Goal: Transaction & Acquisition: Purchase product/service

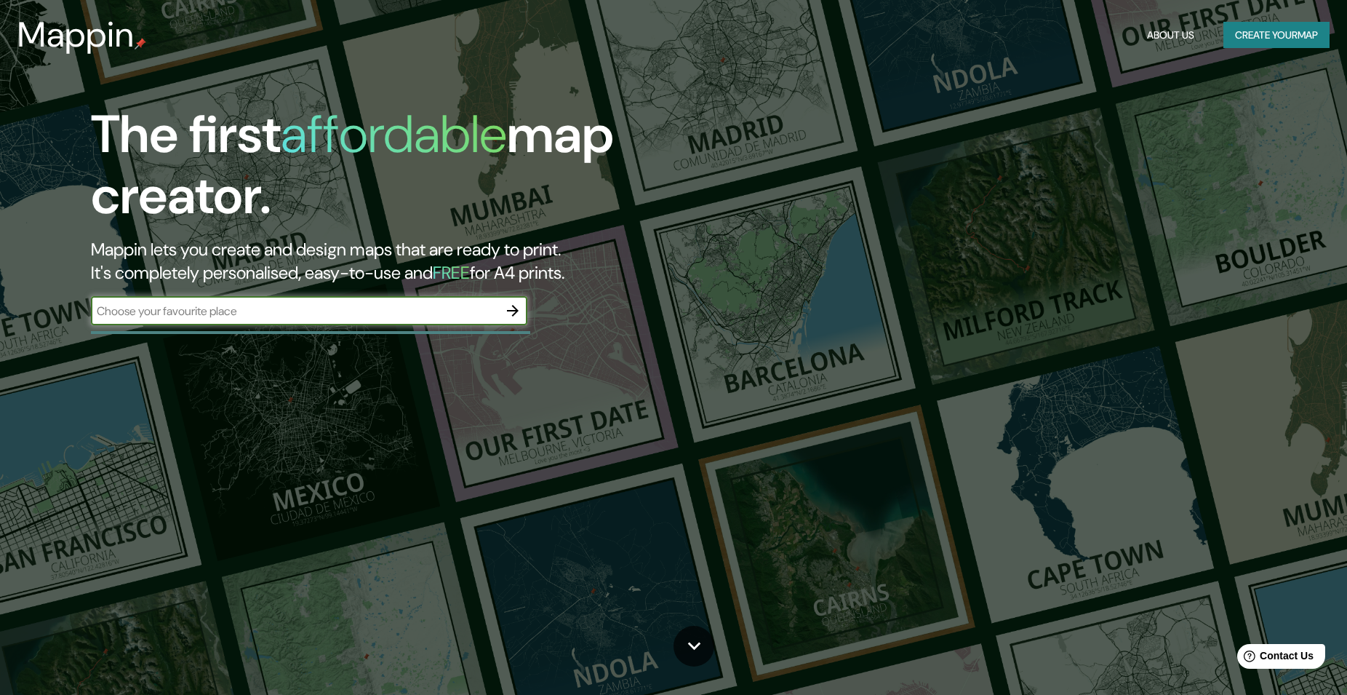
click at [263, 307] on input "text" at bounding box center [294, 311] width 407 height 17
paste input "13°25'37.0"N 87°24'11.3"W"
type input "13°25'37.0"N 87°24'11.3"W"
click at [513, 306] on icon "button" at bounding box center [513, 311] width 12 height 12
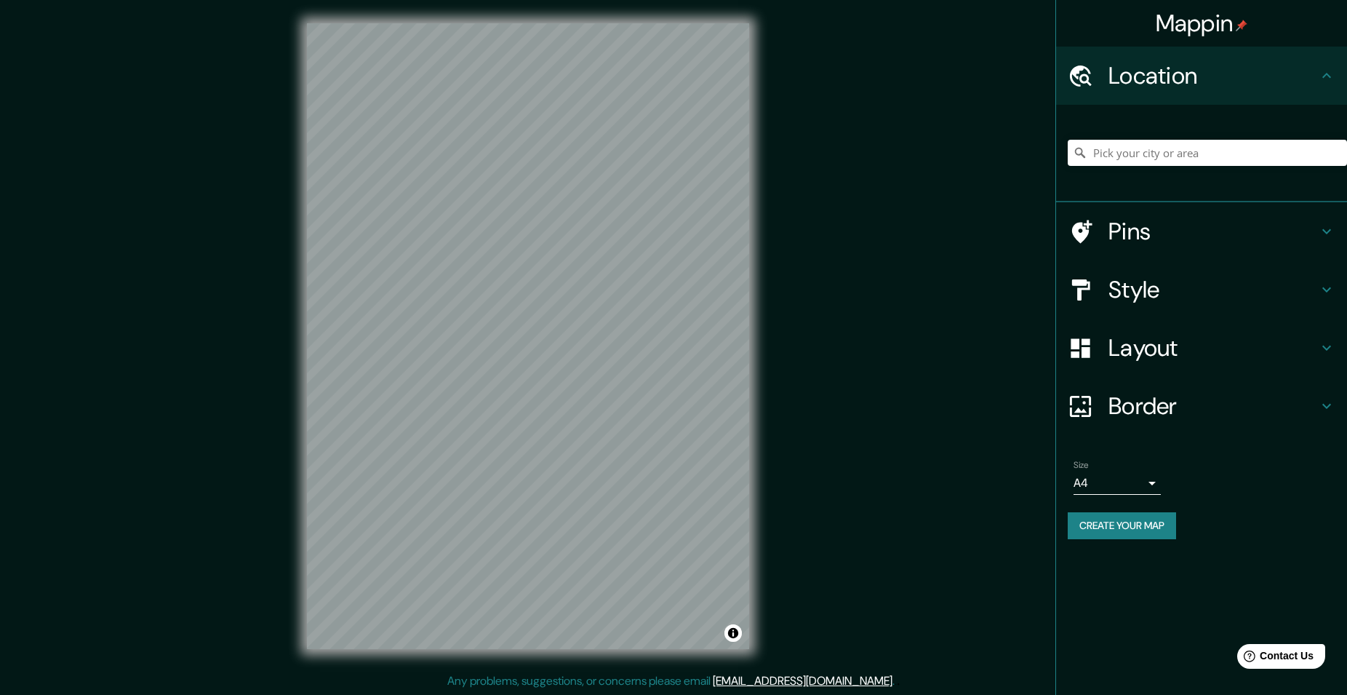
click at [151, 320] on div "Mappin Location Pins Style Layout Border Choose a border. Hint : you can make l…" at bounding box center [673, 347] width 1347 height 695
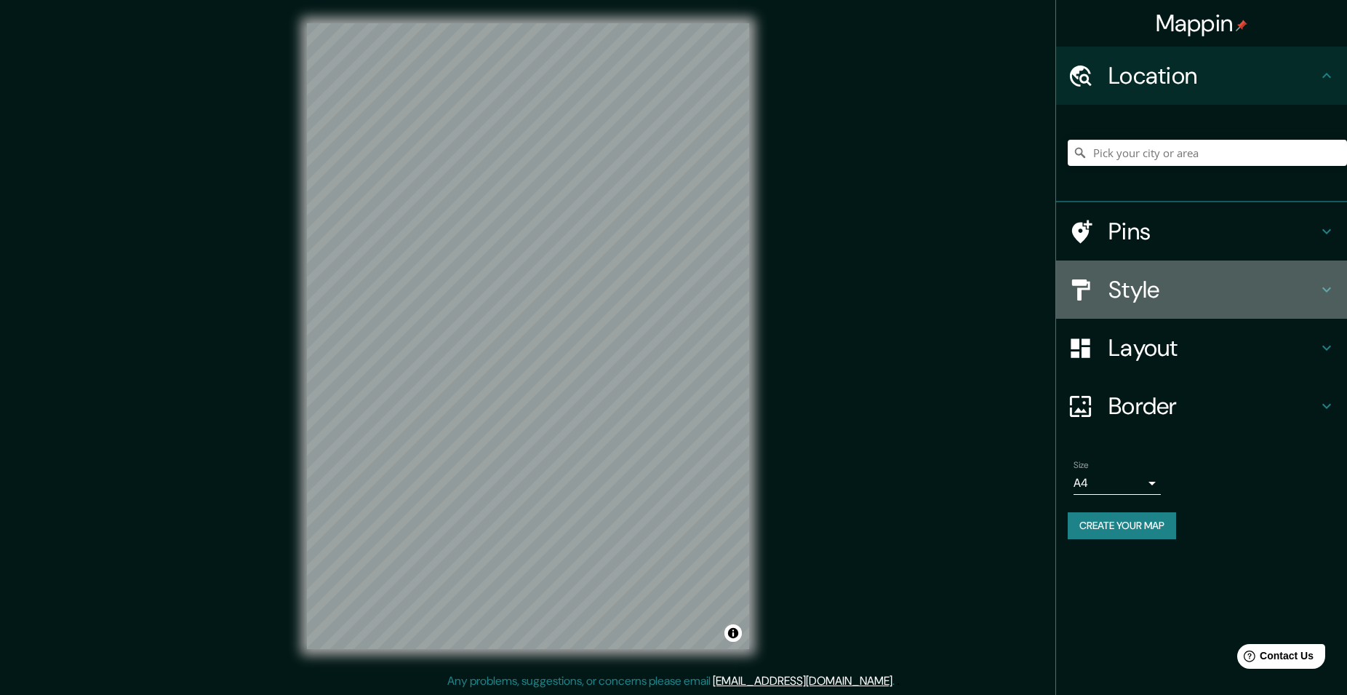
click at [1176, 281] on h4 "Style" at bounding box center [1212, 289] width 209 height 29
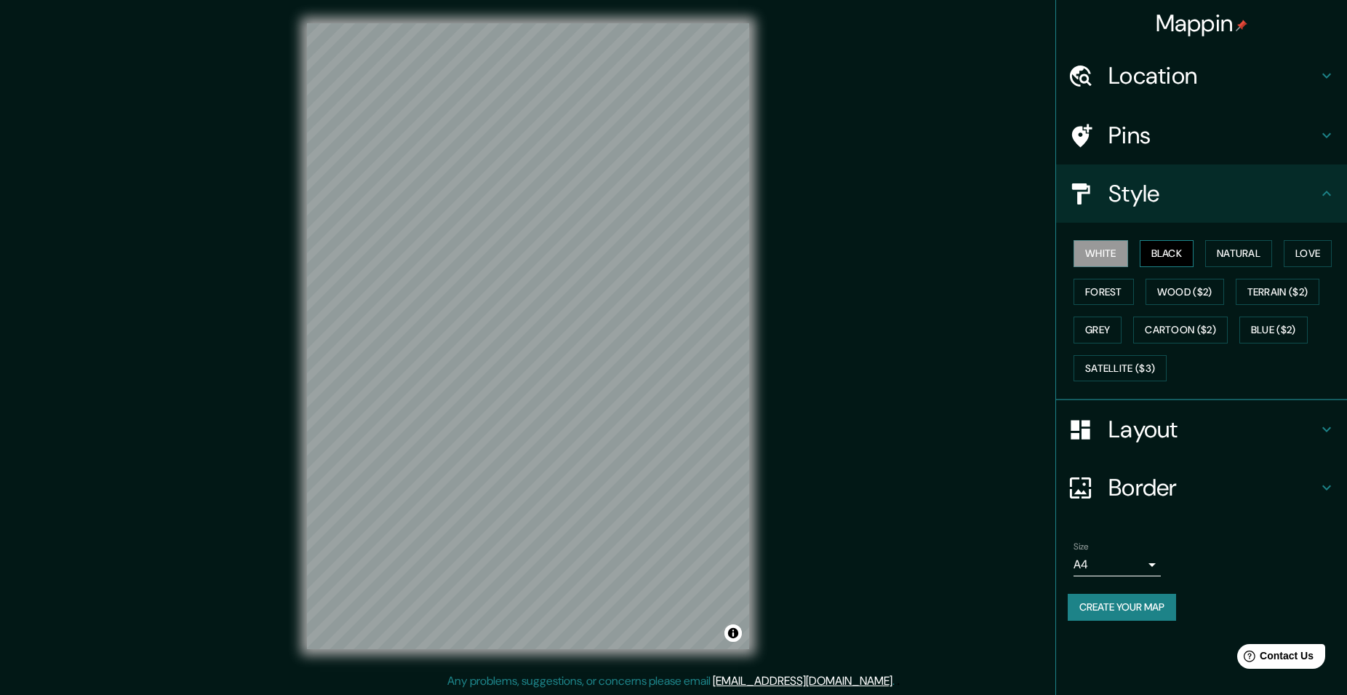
click at [1166, 265] on button "Black" at bounding box center [1167, 253] width 55 height 27
click at [1233, 260] on button "Natural" at bounding box center [1238, 253] width 67 height 27
click at [1313, 250] on button "Love" at bounding box center [1308, 253] width 48 height 27
click at [1074, 282] on button "Forest" at bounding box center [1103, 292] width 60 height 27
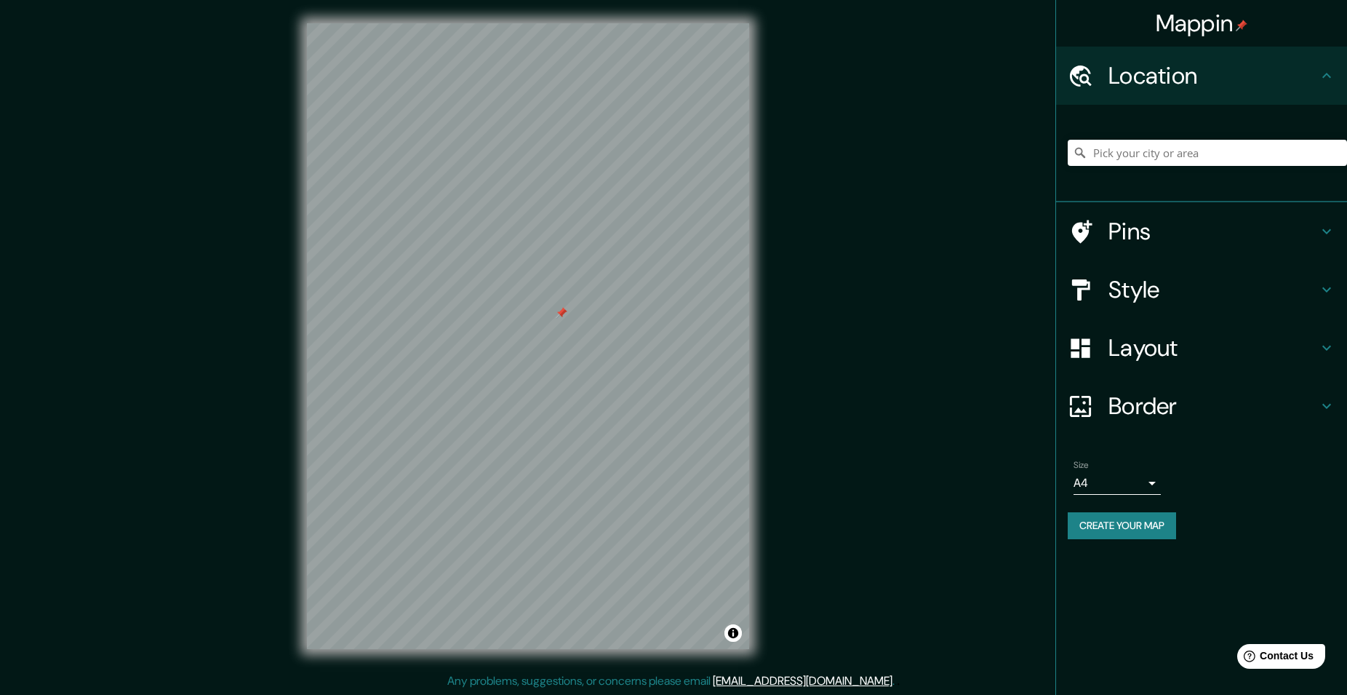
click at [1238, 226] on h4 "Pins" at bounding box center [1212, 231] width 209 height 29
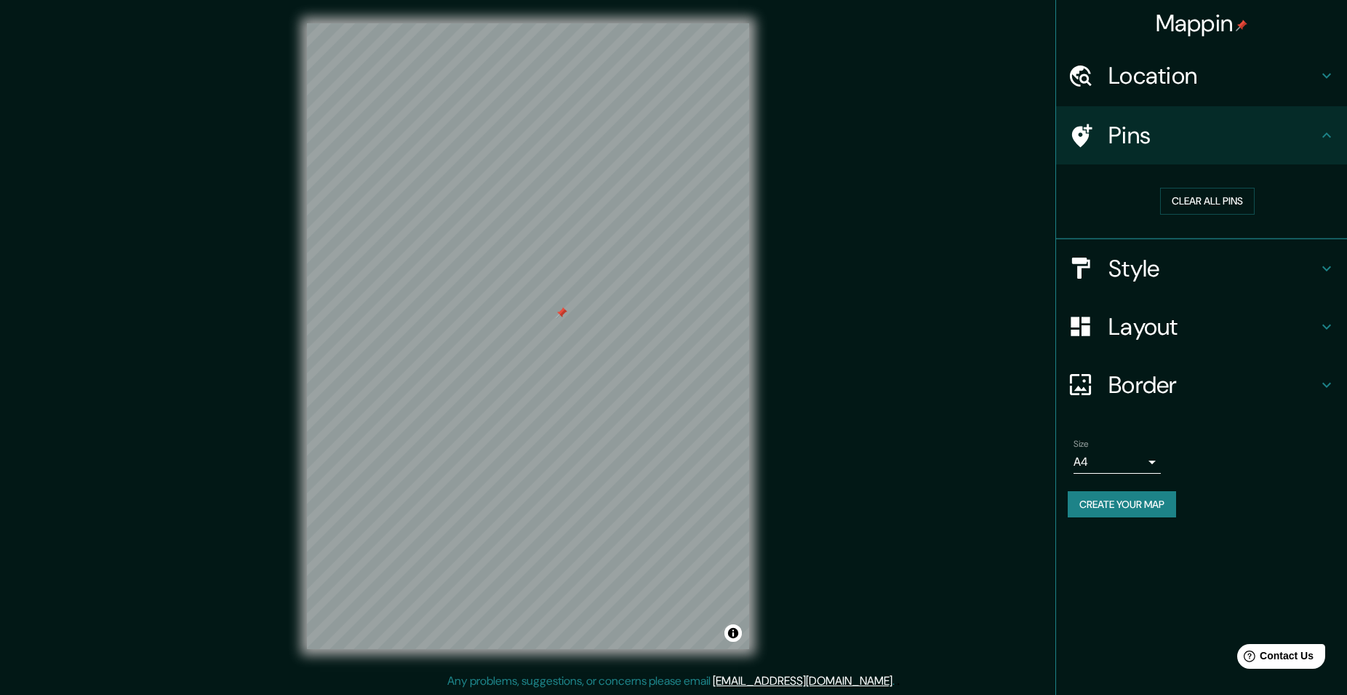
click at [1260, 137] on h4 "Pins" at bounding box center [1212, 135] width 209 height 29
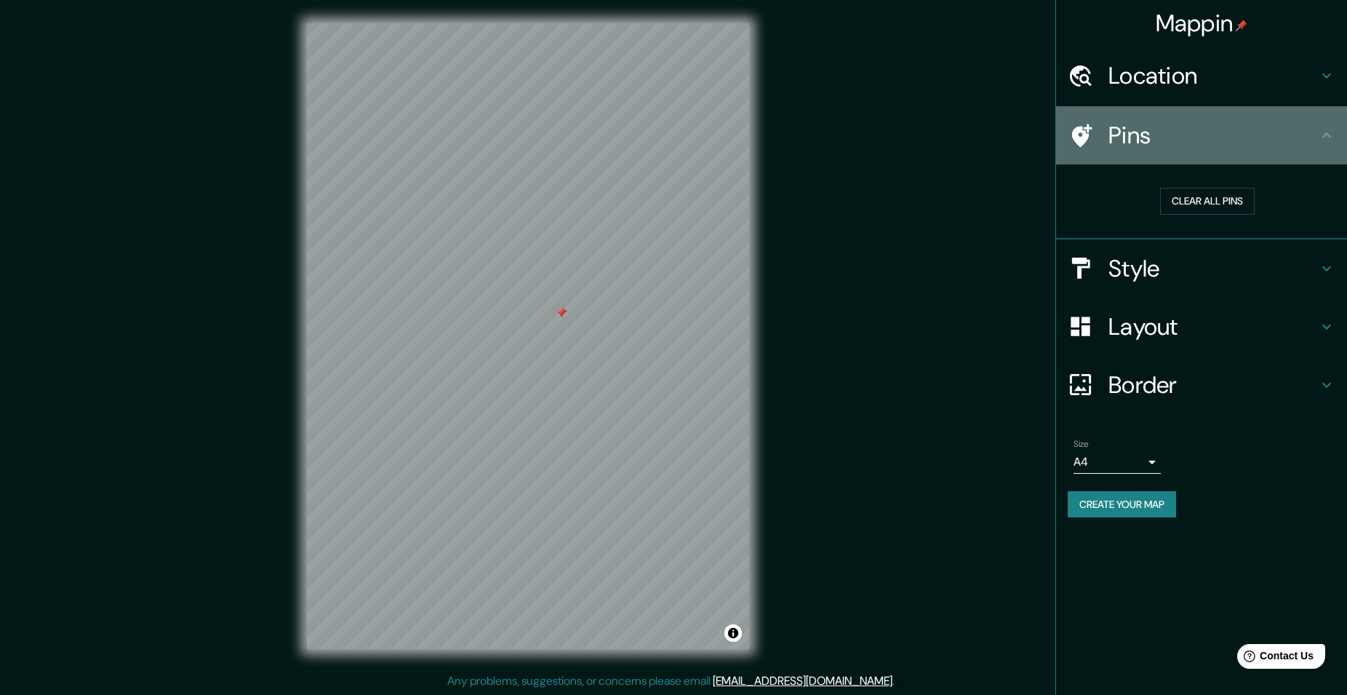
click at [1323, 135] on icon at bounding box center [1326, 135] width 17 height 17
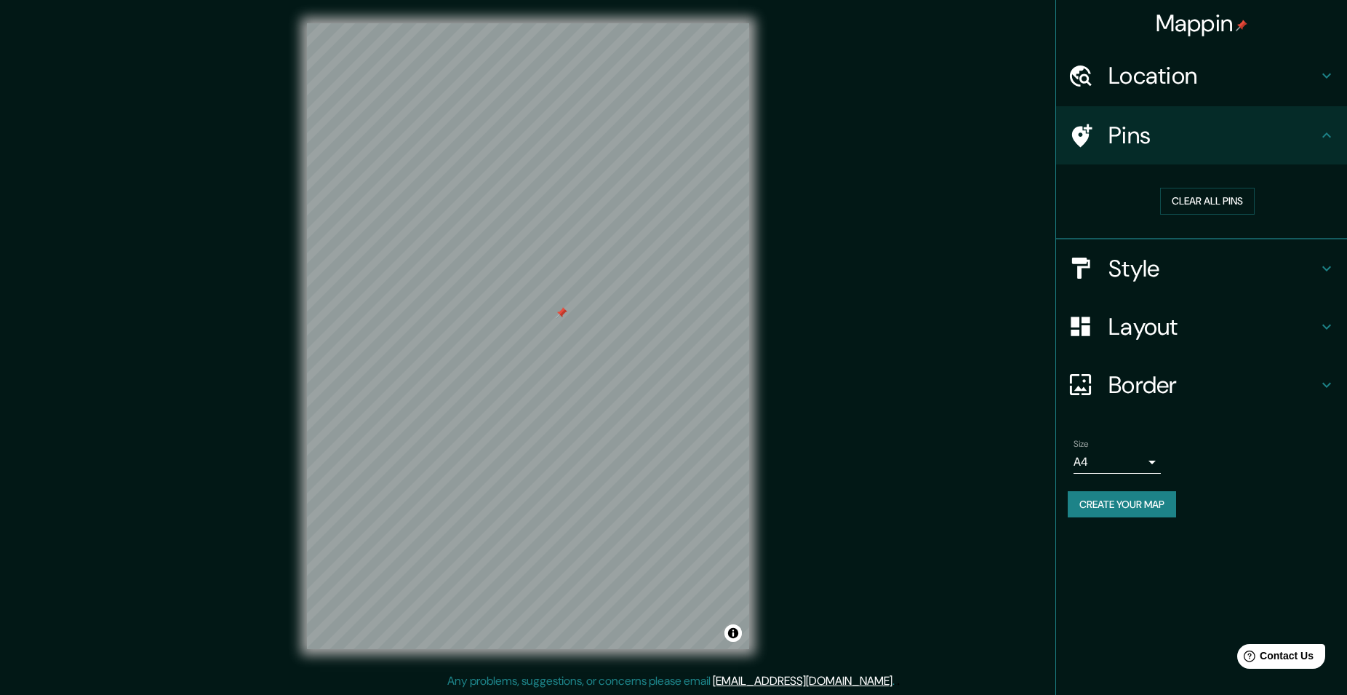
click at [1334, 89] on div "Location" at bounding box center [1201, 76] width 291 height 58
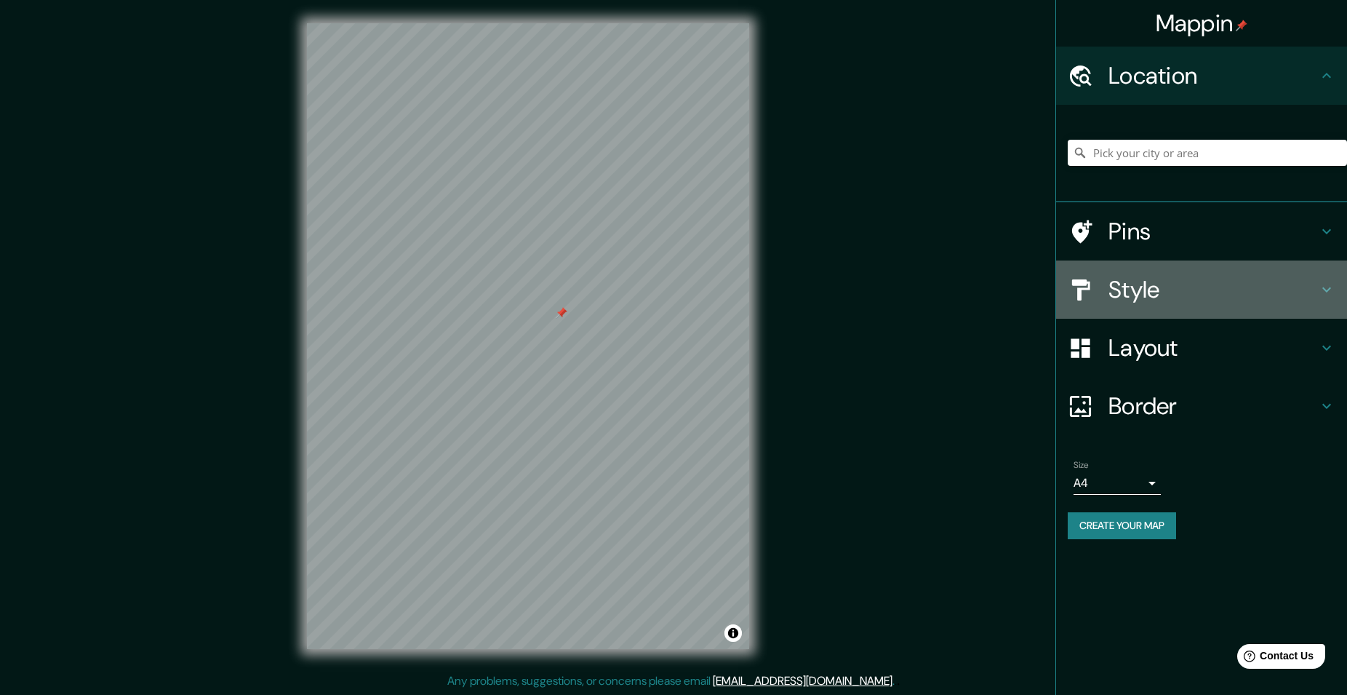
click at [1319, 294] on icon at bounding box center [1326, 289] width 17 height 17
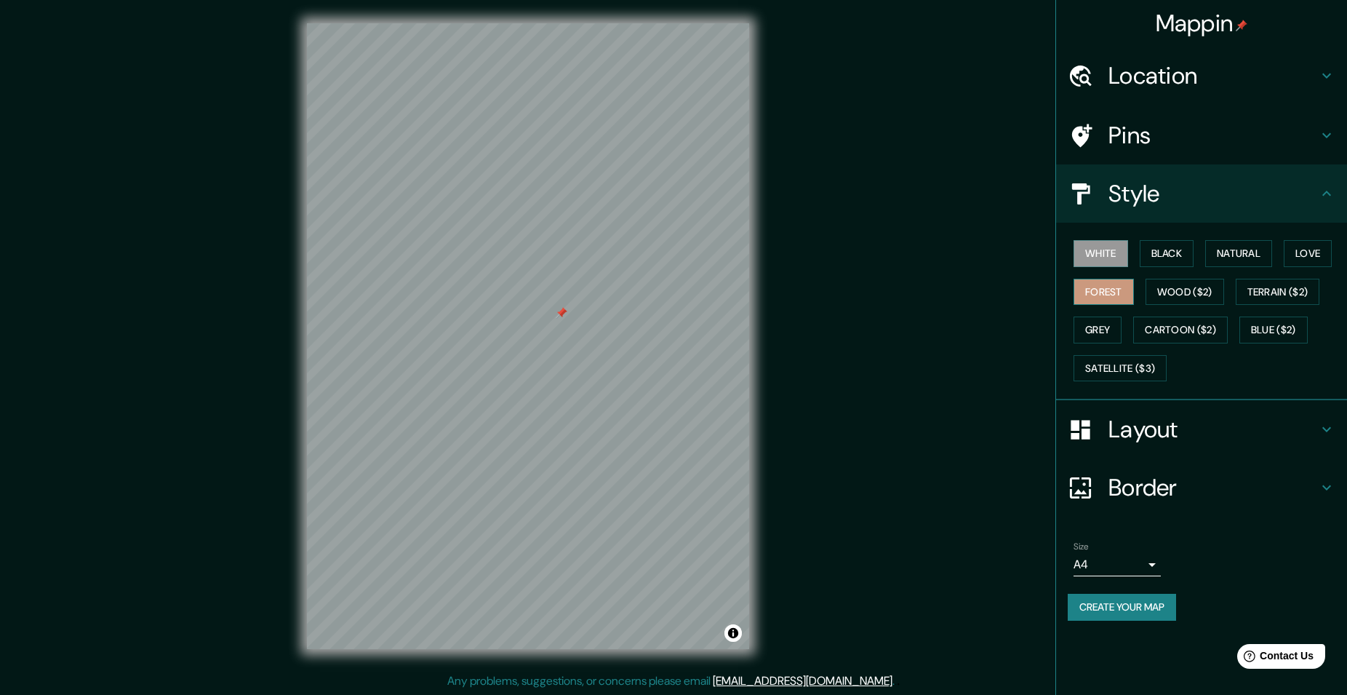
click at [1105, 291] on button "Forest" at bounding box center [1103, 292] width 60 height 27
click at [1157, 257] on button "Black" at bounding box center [1167, 253] width 55 height 27
click at [1092, 253] on button "White" at bounding box center [1100, 253] width 55 height 27
click at [1149, 243] on button "Black" at bounding box center [1167, 253] width 55 height 27
click at [1115, 249] on button "White" at bounding box center [1100, 253] width 55 height 27
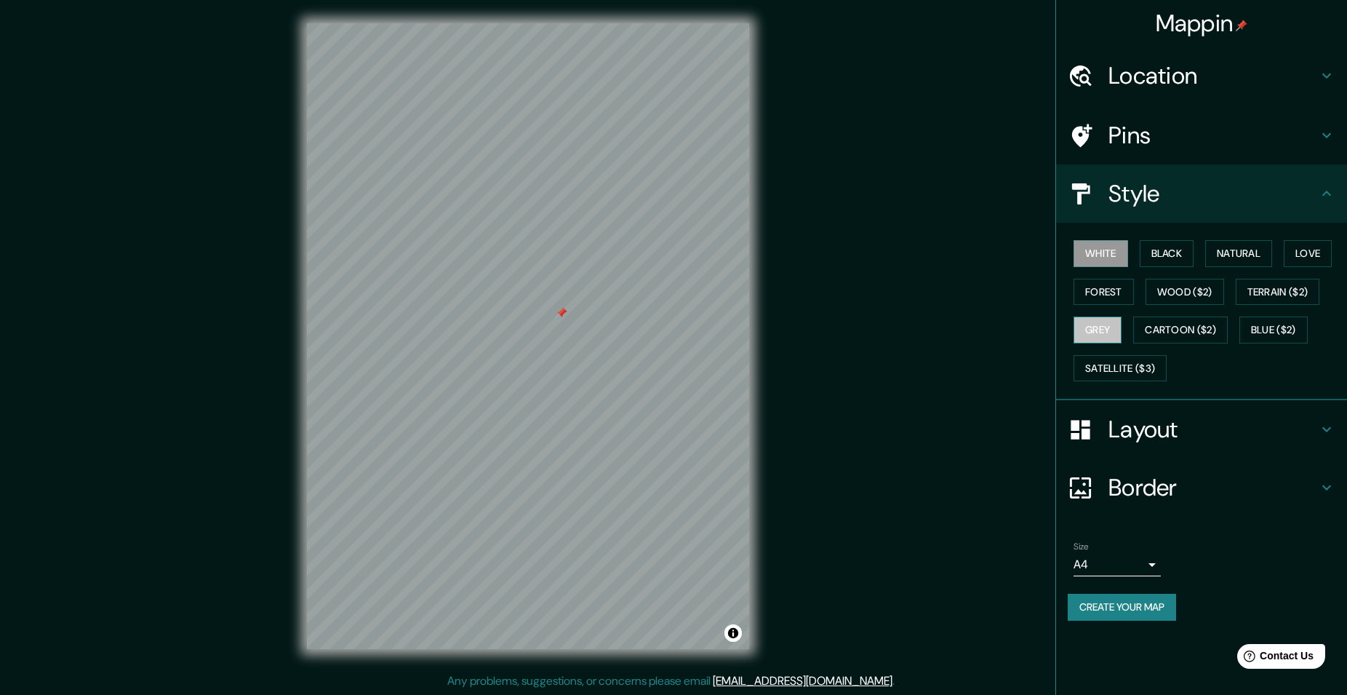
click at [1103, 327] on button "Grey" at bounding box center [1097, 329] width 48 height 27
click at [1197, 330] on button "Cartoon ($2)" at bounding box center [1180, 329] width 95 height 27
click at [1175, 297] on button "Wood ($2)" at bounding box center [1184, 292] width 79 height 27
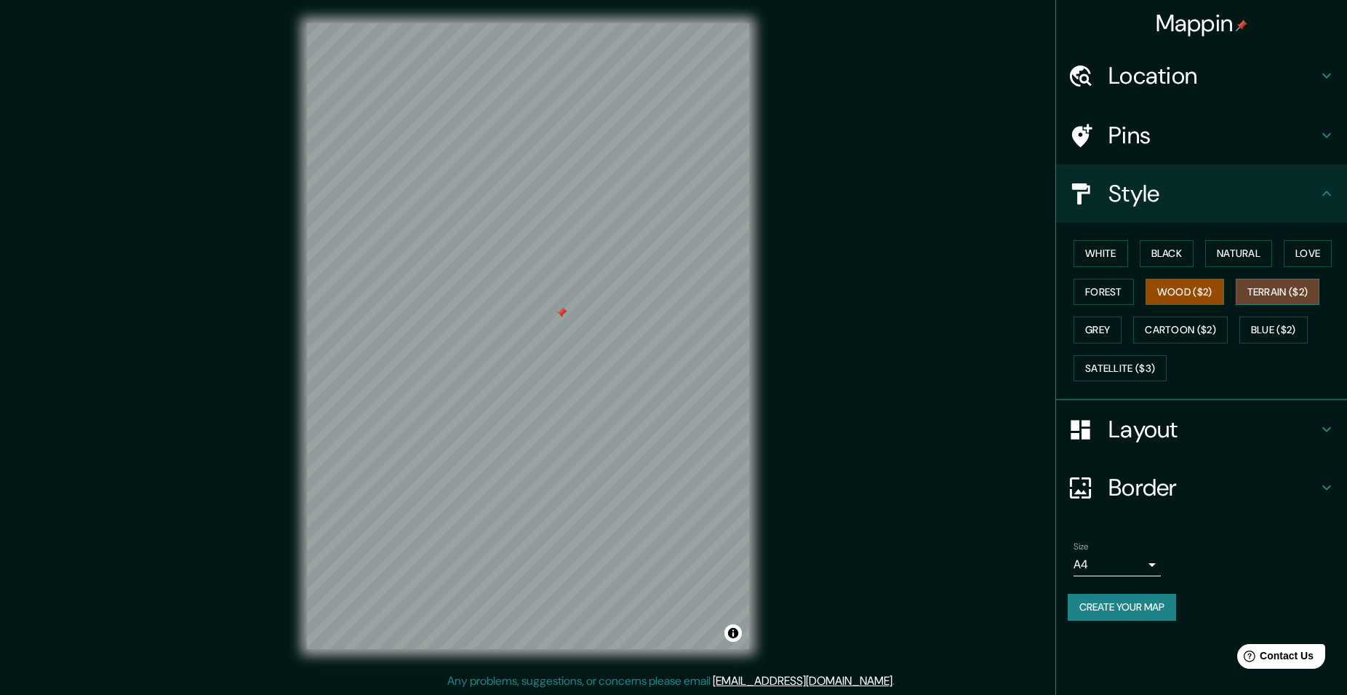
click at [1278, 296] on button "Terrain ($2)" at bounding box center [1278, 292] width 84 height 27
click at [1273, 326] on button "Blue ($2)" at bounding box center [1273, 329] width 68 height 27
click at [1116, 327] on button "Grey" at bounding box center [1097, 329] width 48 height 27
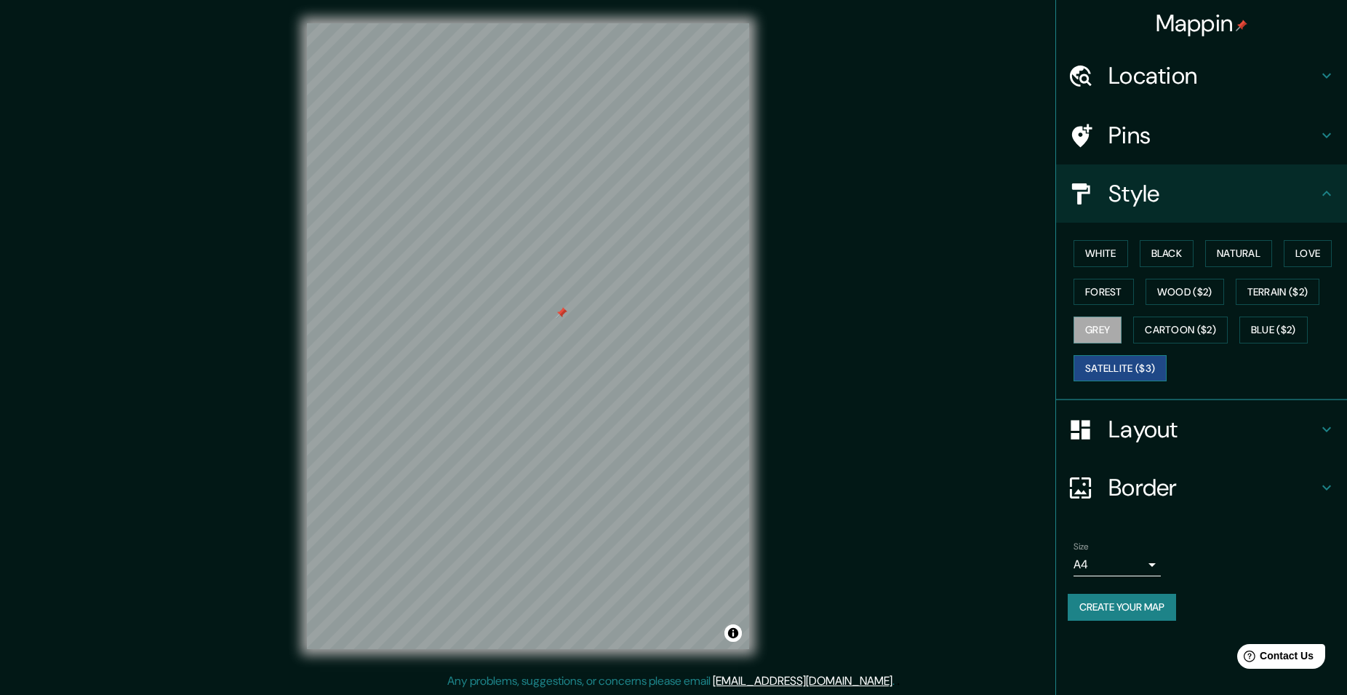
click at [1126, 372] on button "Satellite ($3)" at bounding box center [1119, 368] width 93 height 27
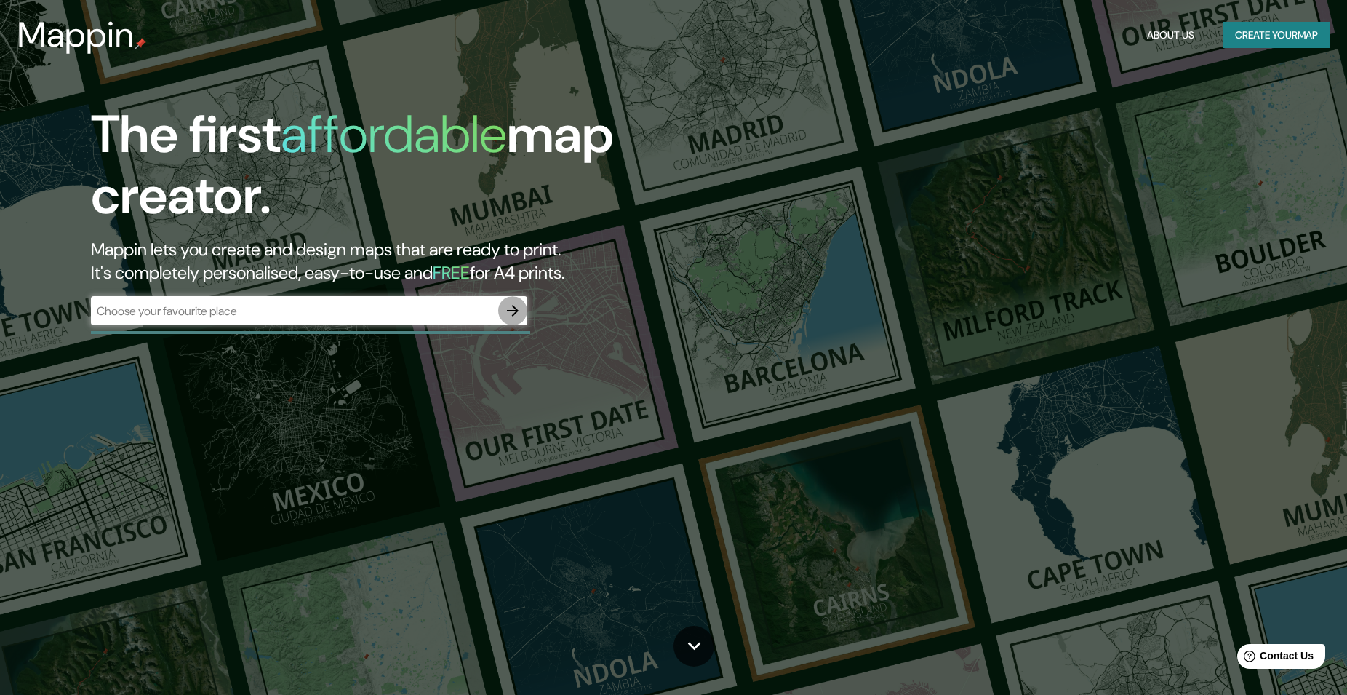
click at [515, 313] on icon "button" at bounding box center [512, 310] width 17 height 17
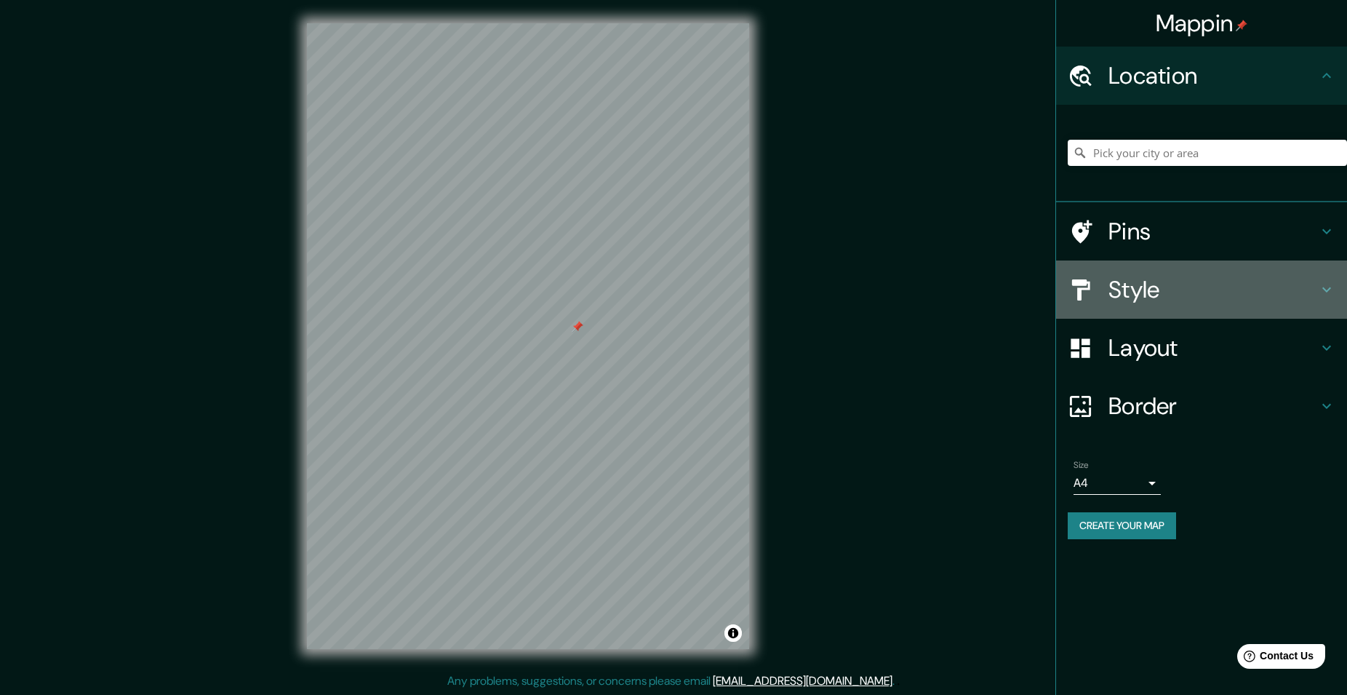
click at [1172, 288] on h4 "Style" at bounding box center [1212, 289] width 209 height 29
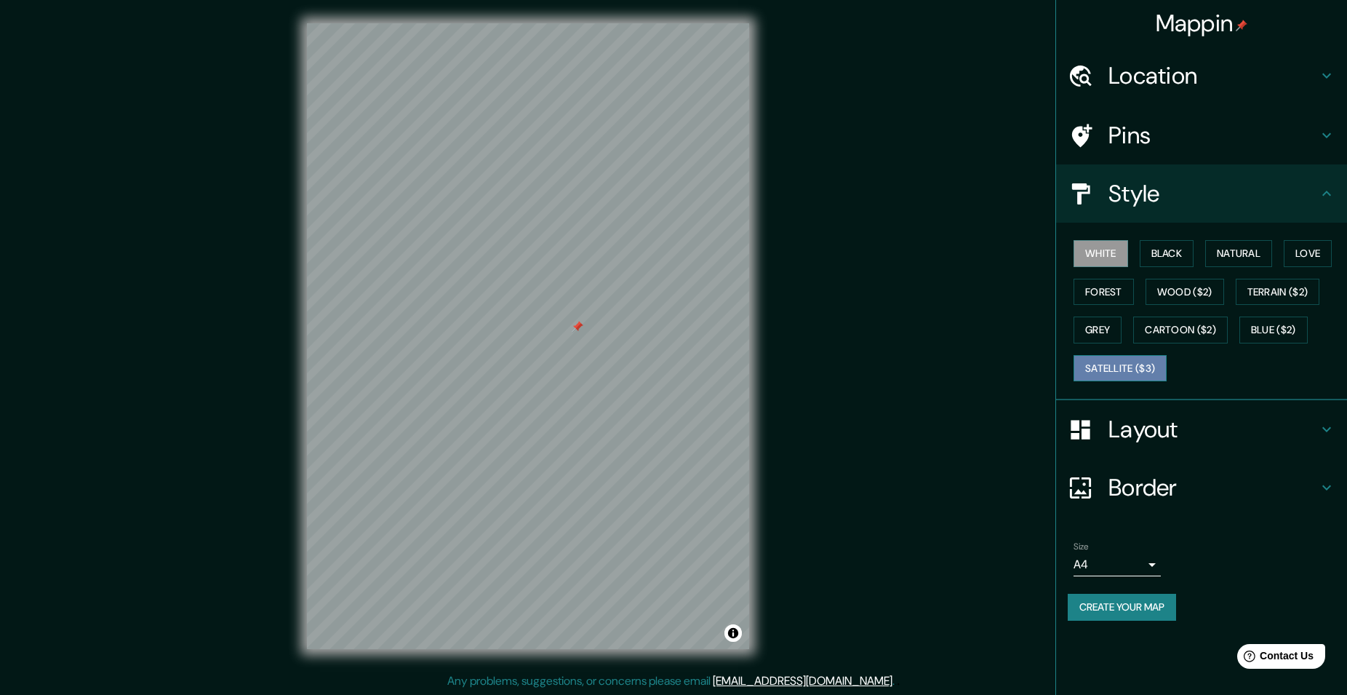
click at [1120, 378] on button "Satellite ($3)" at bounding box center [1119, 368] width 93 height 27
click at [1102, 249] on button "White" at bounding box center [1100, 253] width 55 height 27
click at [1186, 244] on button "Black" at bounding box center [1167, 253] width 55 height 27
click at [1111, 284] on button "Forest" at bounding box center [1103, 292] width 60 height 27
click at [1138, 366] on button "Satellite ($3)" at bounding box center [1119, 368] width 93 height 27
